Goal: Task Accomplishment & Management: Complete application form

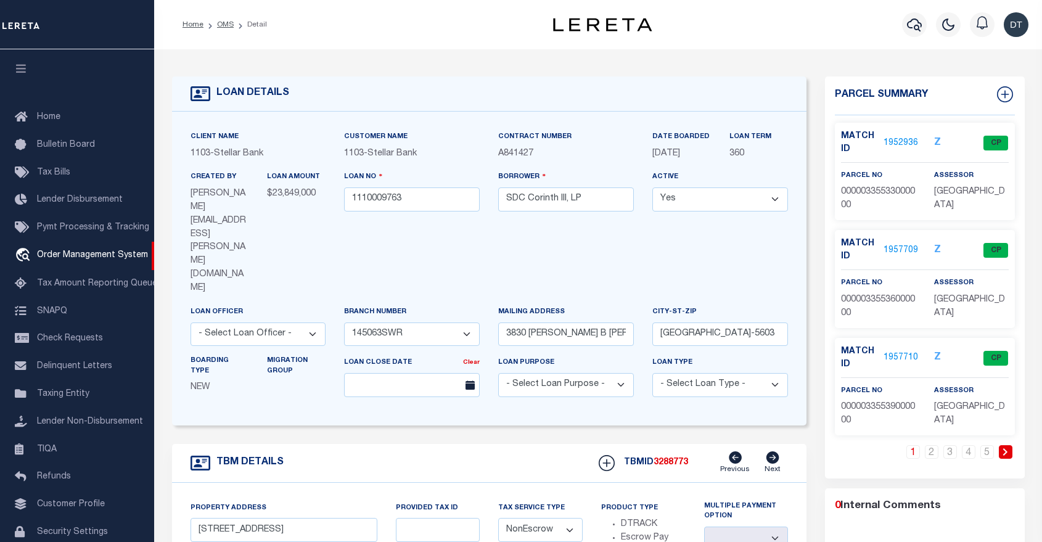
select select "11282"
select select "NonEscrow"
select select "[GEOGRAPHIC_DATA]"
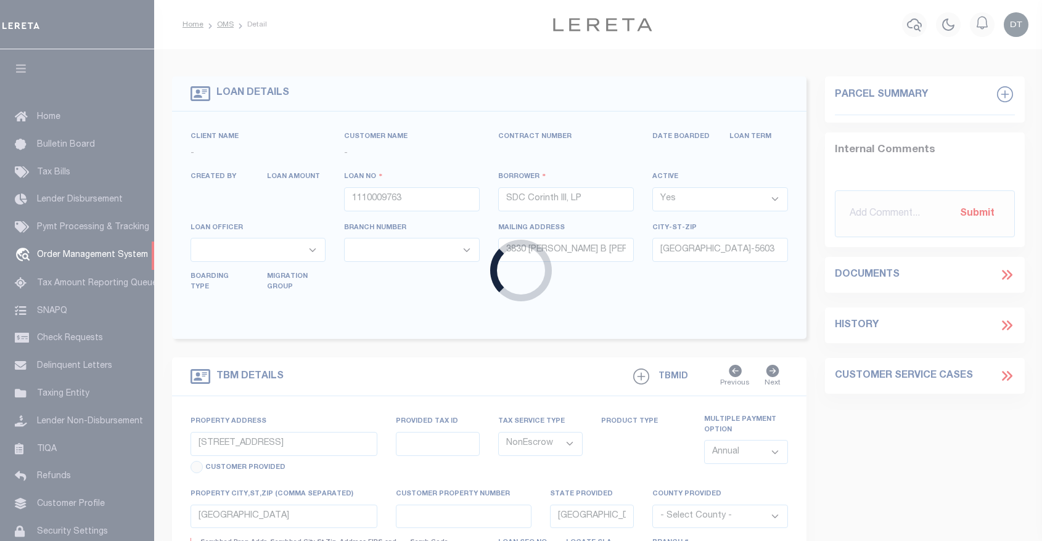
select select "NonEscrow"
select select "[GEOGRAPHIC_DATA]"
select select
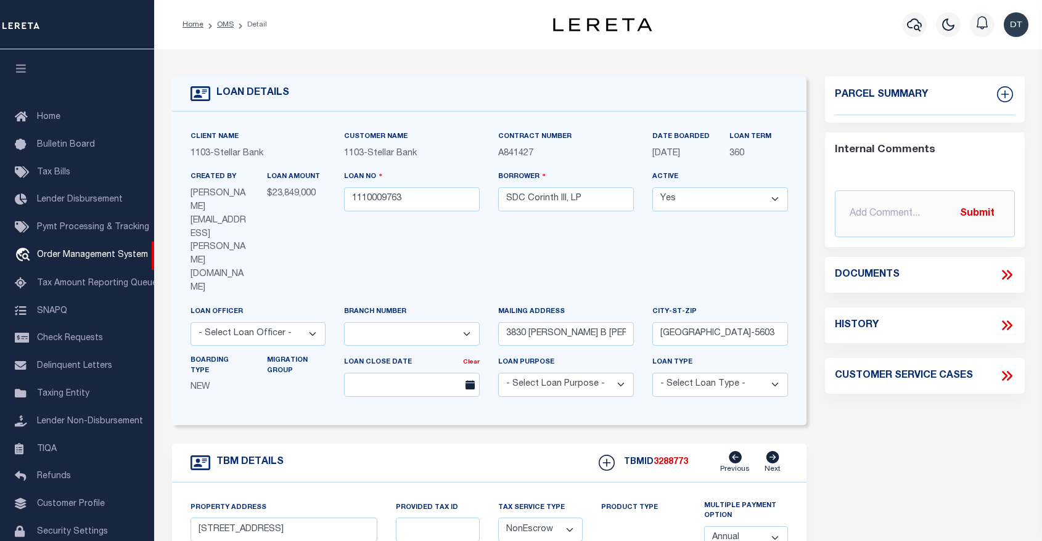
select select
select select "11282"
